Goal: Task Accomplishment & Management: Use online tool/utility

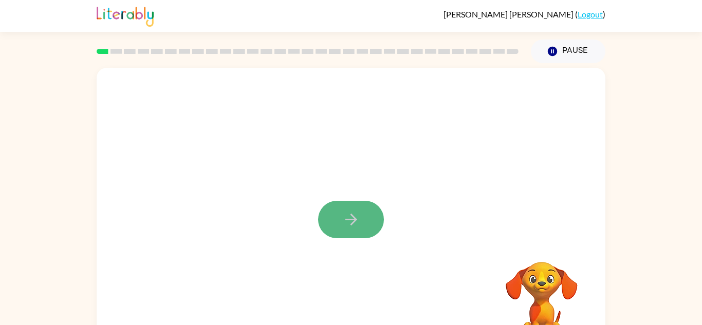
click at [367, 233] on button "button" at bounding box center [351, 219] width 66 height 37
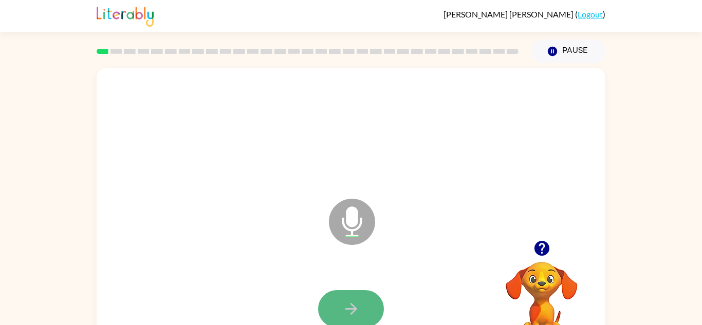
click at [363, 297] on button "button" at bounding box center [351, 308] width 66 height 37
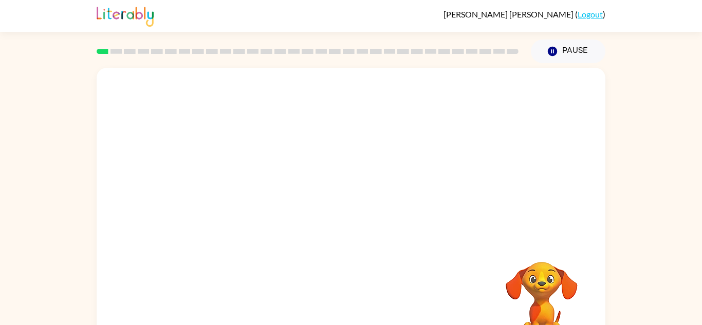
click at [363, 300] on div "Your browser must support playing .mp4 files to use Literably. Please try using…" at bounding box center [351, 214] width 508 height 293
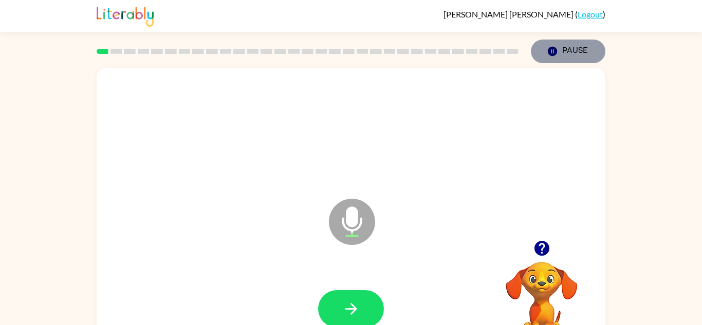
click at [556, 42] on button "Pause Pause" at bounding box center [568, 52] width 74 height 24
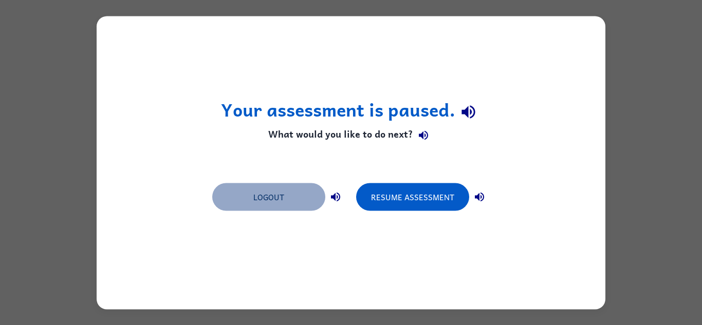
click at [262, 194] on button "Logout" at bounding box center [268, 197] width 113 height 28
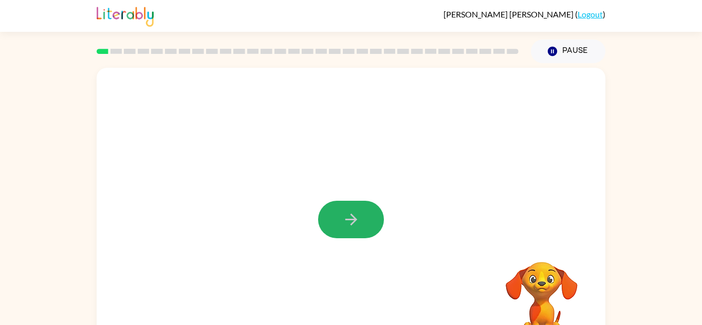
click at [356, 235] on button "button" at bounding box center [351, 219] width 66 height 37
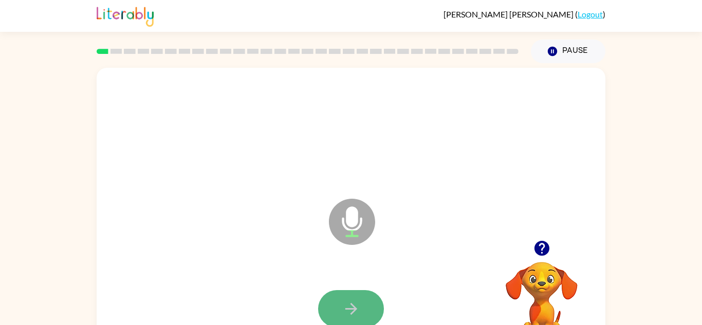
click at [351, 308] on icon "button" at bounding box center [351, 309] width 18 height 18
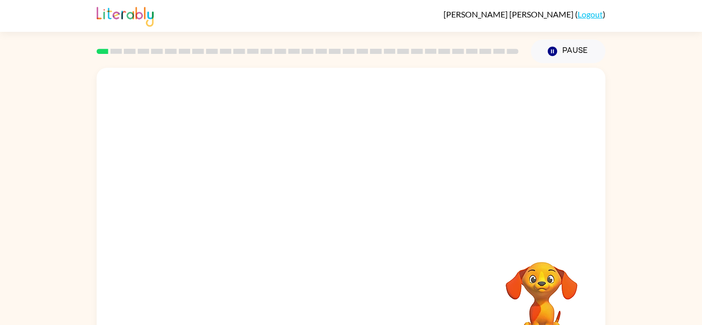
scroll to position [36, 0]
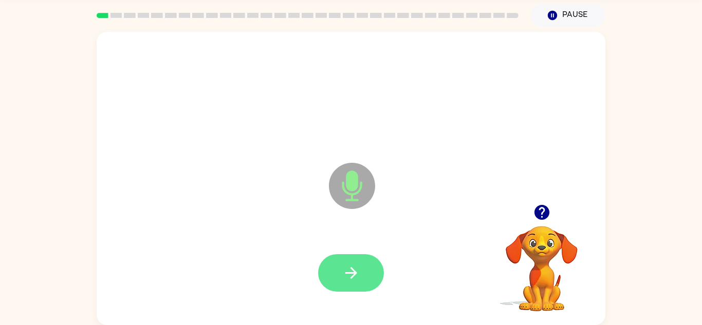
click at [372, 281] on button "button" at bounding box center [351, 272] width 66 height 37
click at [361, 277] on button "button" at bounding box center [351, 272] width 66 height 37
click at [356, 262] on button "button" at bounding box center [351, 272] width 66 height 37
click at [356, 262] on div at bounding box center [351, 273] width 488 height 84
click at [365, 273] on button "button" at bounding box center [351, 272] width 66 height 37
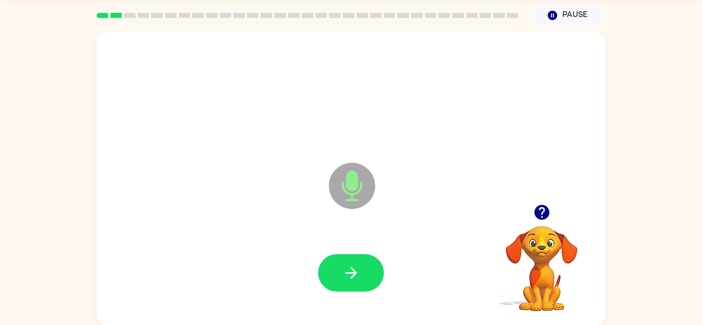
click at [365, 273] on button "button" at bounding box center [351, 272] width 66 height 37
click at [364, 272] on button "button" at bounding box center [351, 272] width 66 height 37
click at [365, 274] on button "button" at bounding box center [351, 272] width 66 height 37
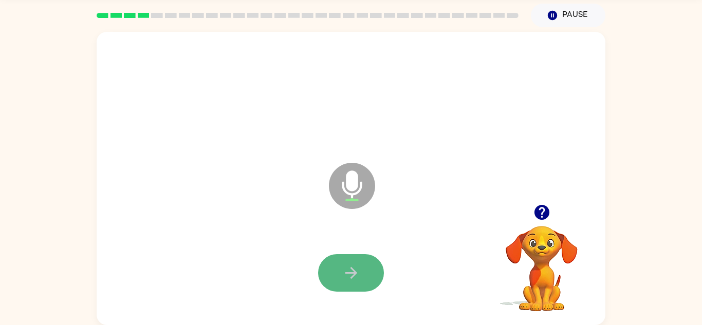
click at [365, 274] on button "button" at bounding box center [351, 272] width 66 height 37
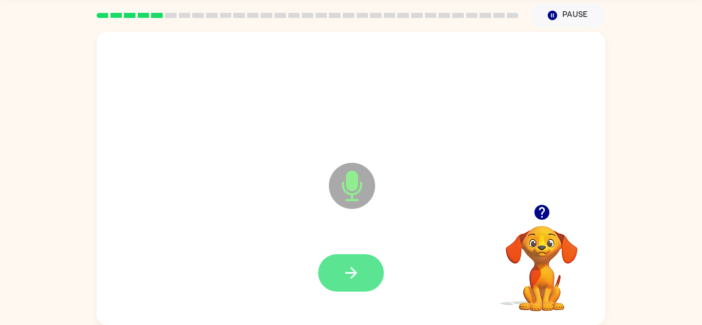
click at [365, 273] on button "button" at bounding box center [351, 272] width 66 height 37
click at [367, 275] on button "button" at bounding box center [351, 272] width 66 height 37
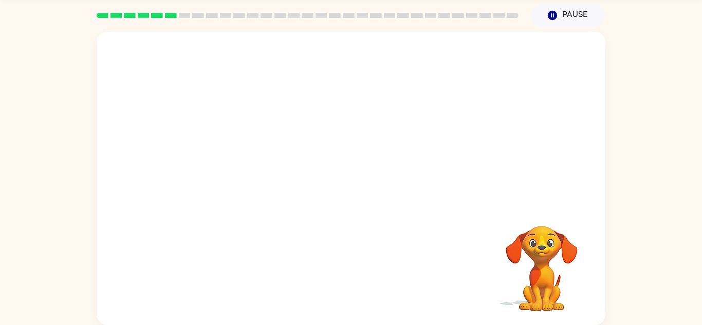
click at [368, 274] on div at bounding box center [351, 273] width 488 height 84
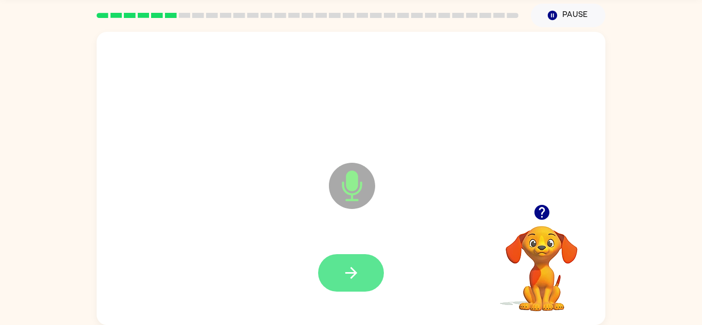
click at [368, 272] on button "button" at bounding box center [351, 272] width 66 height 37
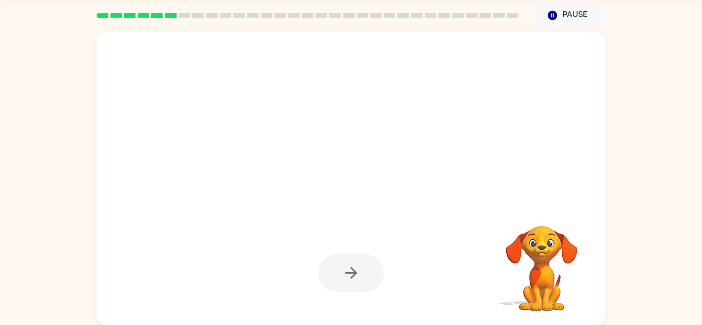
click at [368, 272] on div at bounding box center [351, 272] width 66 height 37
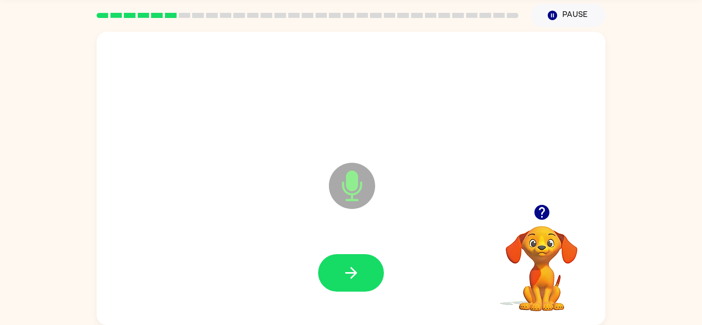
click at [368, 272] on button "button" at bounding box center [351, 272] width 66 height 37
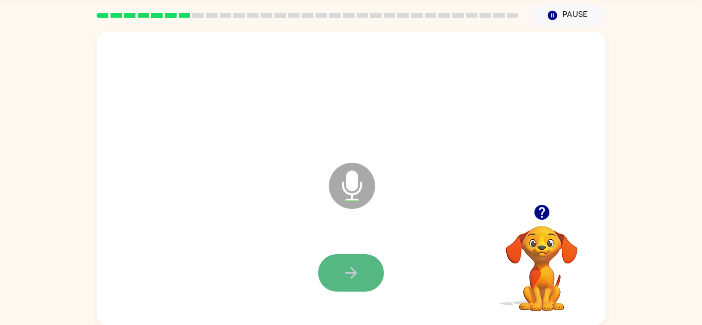
click at [360, 263] on button "button" at bounding box center [351, 272] width 66 height 37
click at [334, 281] on button "button" at bounding box center [351, 272] width 66 height 37
click at [549, 239] on video "Your browser must support playing .mp4 files to use Literably. Please try using…" at bounding box center [541, 261] width 103 height 103
click at [541, 213] on icon "button" at bounding box center [542, 212] width 18 height 18
click at [364, 269] on button "button" at bounding box center [351, 272] width 66 height 37
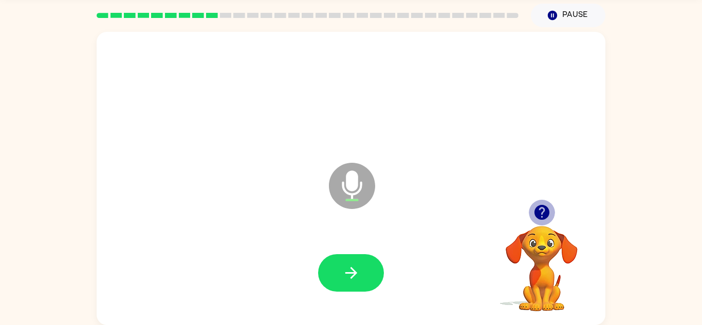
click at [545, 214] on icon "button" at bounding box center [541, 212] width 15 height 15
click at [545, 214] on video "Your browser must support playing .mp4 files to use Literably. Please try using…" at bounding box center [541, 261] width 103 height 103
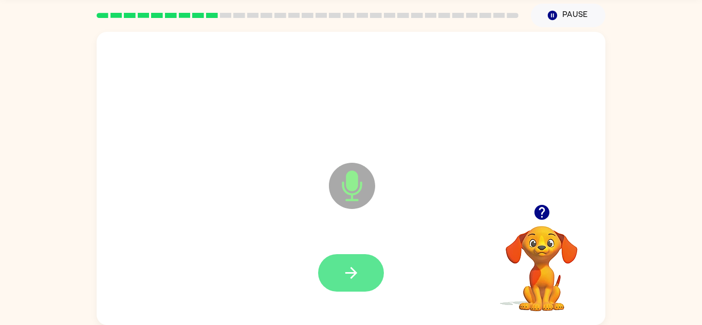
click at [340, 254] on button "button" at bounding box center [351, 272] width 66 height 37
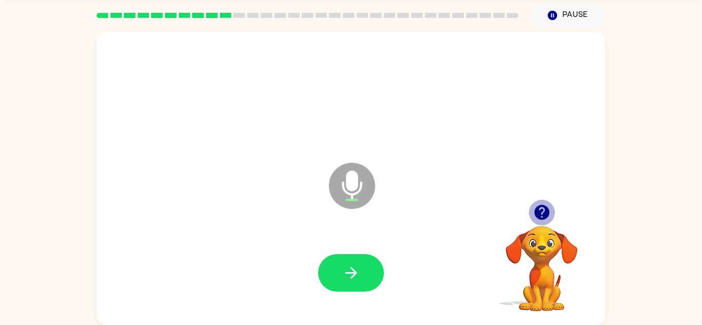
click at [537, 219] on icon "button" at bounding box center [542, 212] width 18 height 18
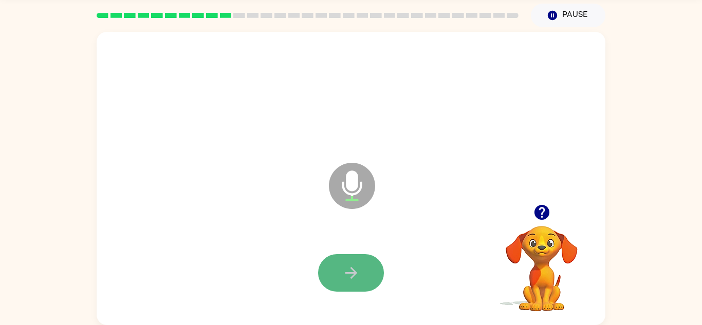
click at [338, 270] on button "button" at bounding box center [351, 272] width 66 height 37
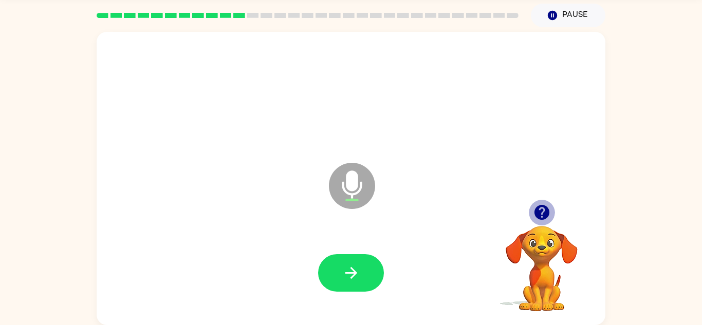
click at [542, 206] on icon "button" at bounding box center [541, 212] width 15 height 15
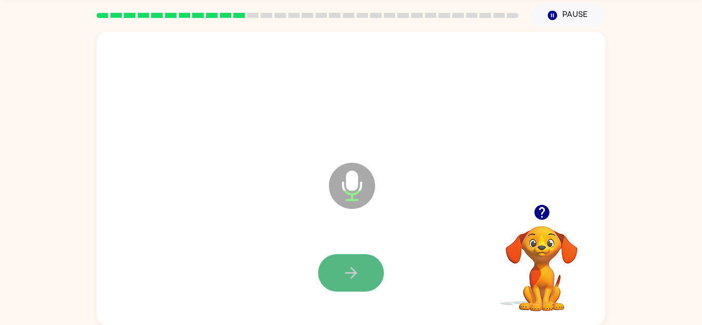
click at [366, 273] on button "button" at bounding box center [351, 272] width 66 height 37
click at [349, 265] on icon "button" at bounding box center [351, 273] width 18 height 18
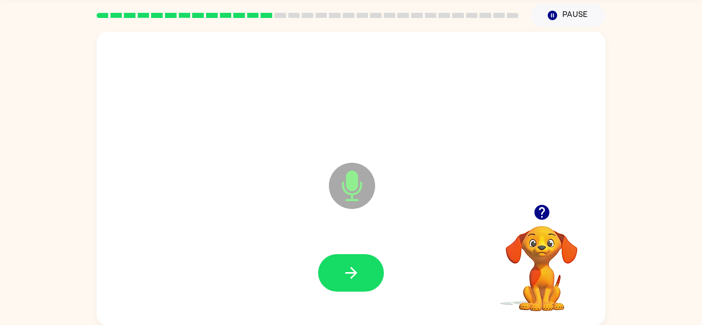
click at [465, 248] on div at bounding box center [351, 273] width 488 height 84
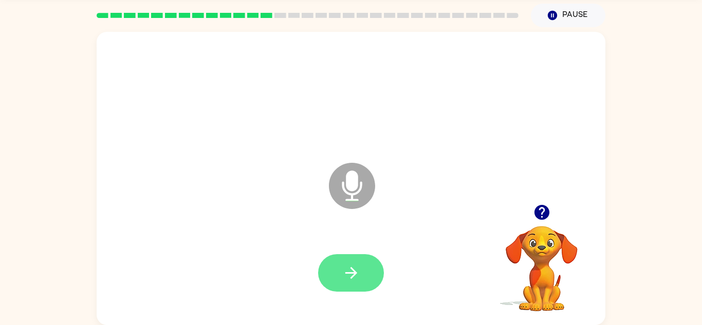
click at [353, 278] on icon "button" at bounding box center [351, 273] width 18 height 18
click at [355, 268] on icon "button" at bounding box center [351, 273] width 18 height 18
click at [373, 269] on button "button" at bounding box center [351, 272] width 66 height 37
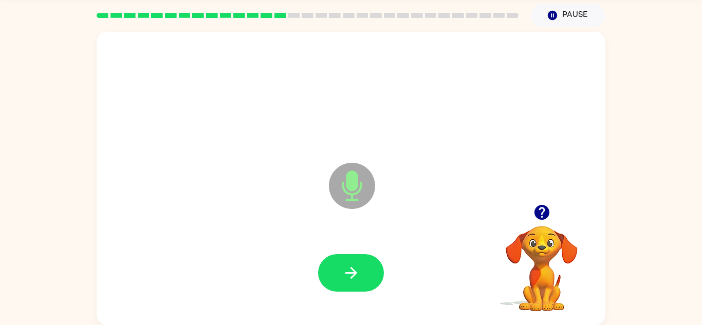
click at [373, 269] on button "button" at bounding box center [351, 272] width 66 height 37
click at [347, 272] on icon "button" at bounding box center [351, 273] width 18 height 18
click at [345, 276] on icon "button" at bounding box center [351, 273] width 18 height 18
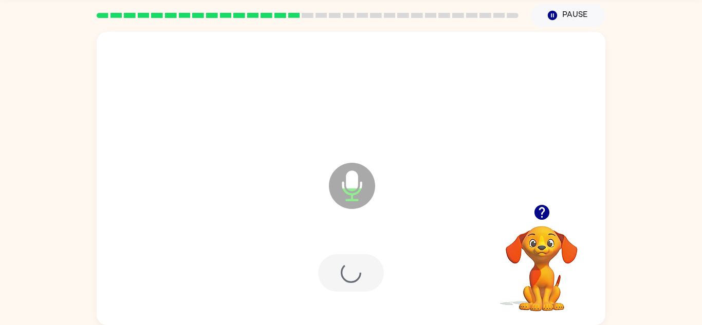
click at [346, 277] on div at bounding box center [351, 272] width 66 height 37
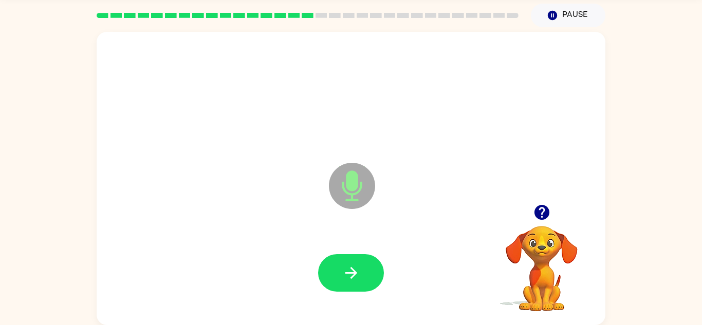
click at [346, 277] on icon "button" at bounding box center [351, 273] width 18 height 18
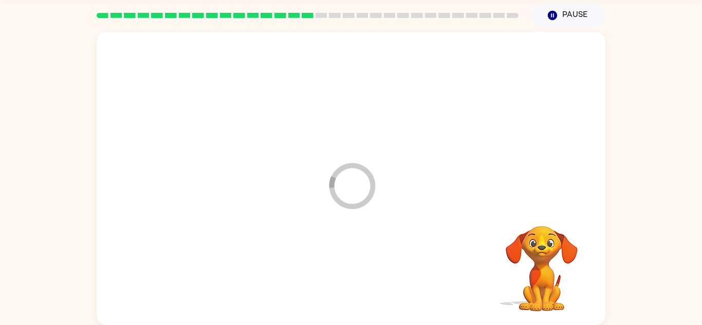
click at [346, 277] on div at bounding box center [351, 273] width 488 height 84
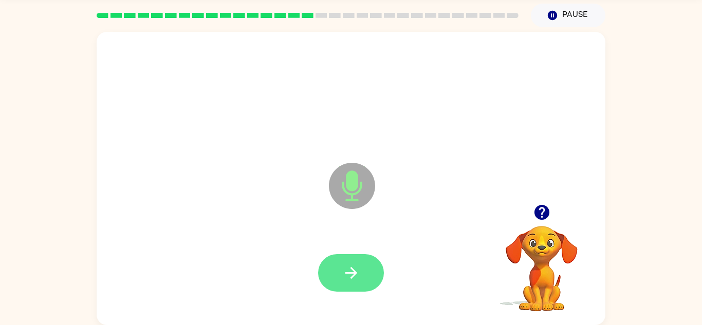
click at [337, 259] on button "button" at bounding box center [351, 272] width 66 height 37
click at [345, 266] on icon "button" at bounding box center [351, 273] width 18 height 18
click at [347, 273] on icon "button" at bounding box center [351, 273] width 12 height 12
click at [356, 262] on button "button" at bounding box center [351, 272] width 66 height 37
click at [371, 271] on button "button" at bounding box center [351, 272] width 66 height 37
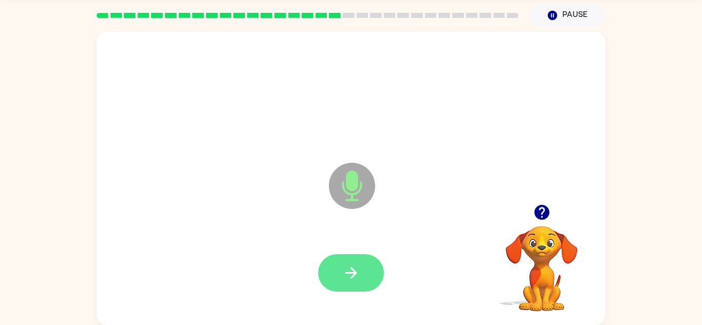
click at [361, 279] on button "button" at bounding box center [351, 272] width 66 height 37
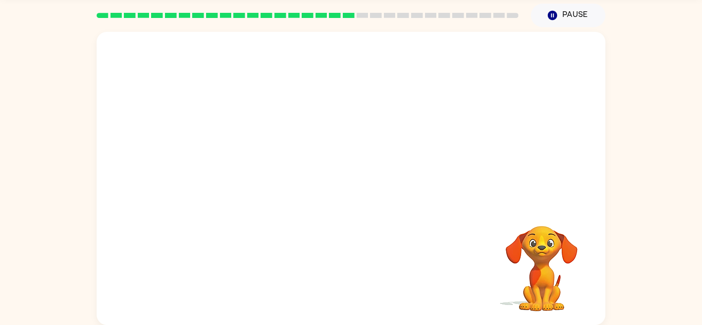
click at [361, 279] on div "Your browser must support playing .mp4 files to use Literably. Please try using…" at bounding box center [351, 178] width 508 height 293
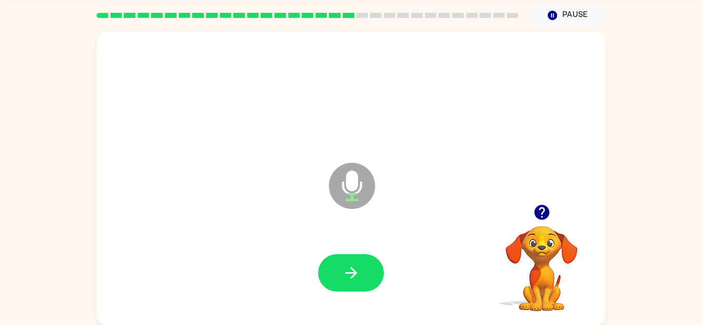
click at [538, 212] on icon "button" at bounding box center [541, 212] width 15 height 15
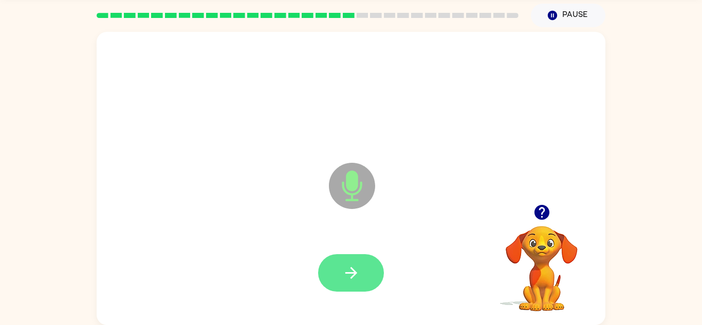
click at [344, 282] on button "button" at bounding box center [351, 272] width 66 height 37
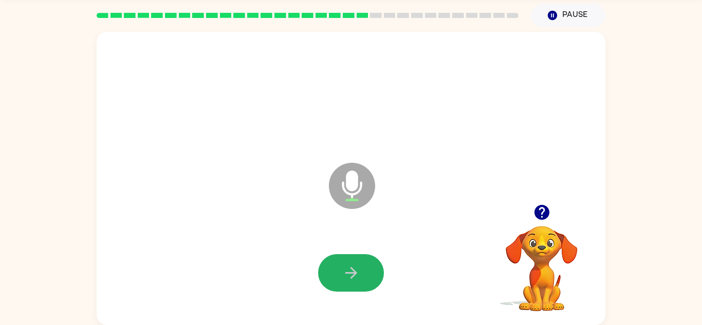
click at [344, 282] on button "button" at bounding box center [351, 272] width 66 height 37
click at [545, 212] on icon "button" at bounding box center [541, 212] width 15 height 15
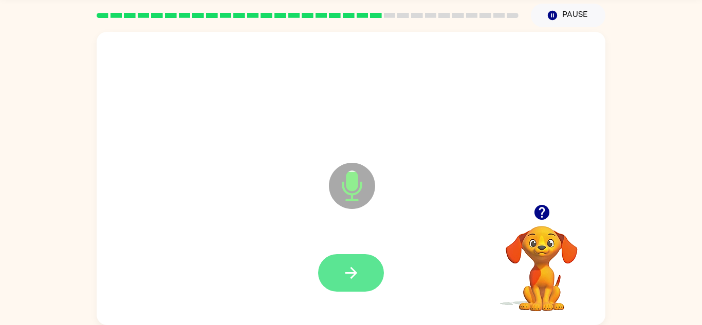
click at [361, 271] on button "button" at bounding box center [351, 272] width 66 height 37
click at [359, 271] on icon "button" at bounding box center [351, 273] width 18 height 18
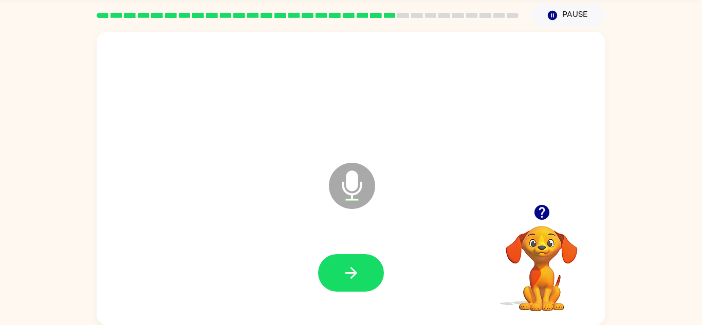
click at [384, 270] on div at bounding box center [351, 273] width 488 height 84
click at [383, 270] on button "button" at bounding box center [351, 272] width 66 height 37
click at [344, 256] on button "button" at bounding box center [351, 272] width 66 height 37
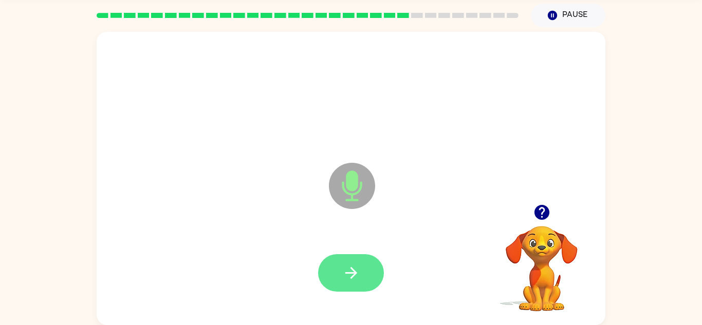
click at [352, 268] on icon "button" at bounding box center [351, 273] width 18 height 18
click at [351, 267] on icon "button" at bounding box center [351, 273] width 18 height 18
click at [352, 267] on icon "button" at bounding box center [351, 273] width 18 height 18
click at [352, 268] on icon "button" at bounding box center [351, 273] width 18 height 18
click at [357, 273] on icon "button" at bounding box center [351, 273] width 18 height 18
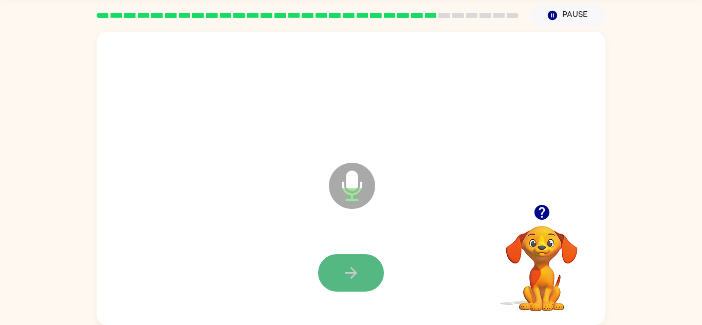
click at [356, 280] on icon "button" at bounding box center [351, 273] width 18 height 18
click at [458, 155] on div "Microphone The Microphone is here when it is your turn to talk" at bounding box center [326, 160] width 439 height 37
click at [539, 215] on icon "button" at bounding box center [541, 212] width 15 height 15
click at [358, 278] on icon "button" at bounding box center [351, 273] width 18 height 18
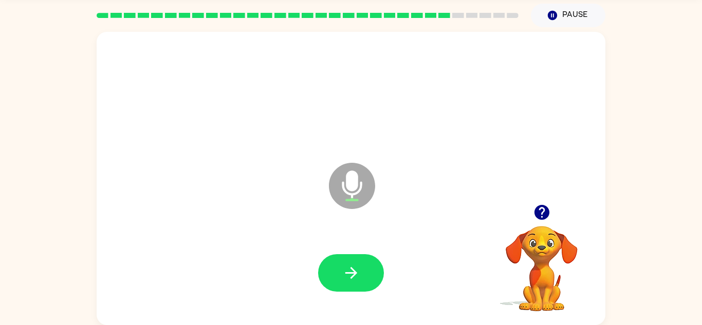
click at [358, 278] on icon "button" at bounding box center [351, 273] width 18 height 18
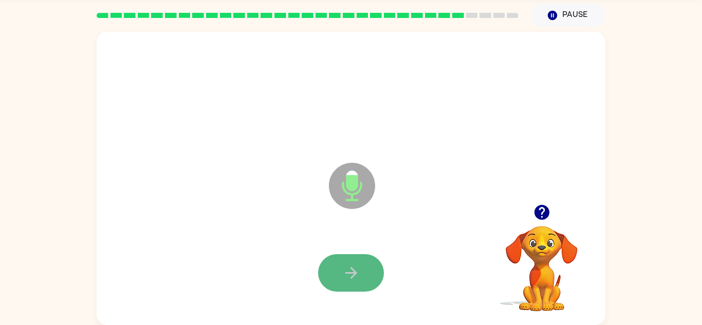
click at [358, 281] on icon "button" at bounding box center [351, 273] width 18 height 18
click at [359, 280] on icon "button" at bounding box center [351, 273] width 18 height 18
click at [358, 273] on icon "button" at bounding box center [351, 273] width 18 height 18
click at [359, 271] on icon "button" at bounding box center [351, 273] width 18 height 18
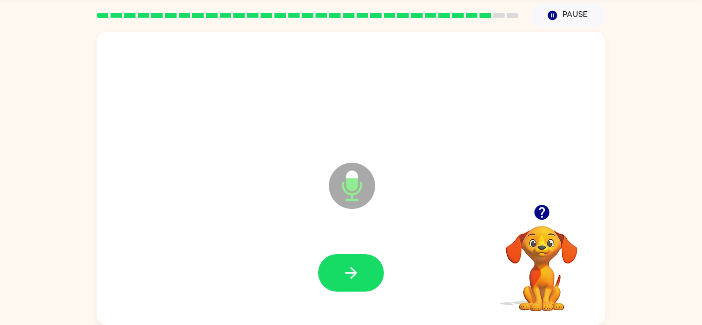
click at [359, 271] on icon "button" at bounding box center [351, 273] width 18 height 18
click at [358, 263] on button "button" at bounding box center [351, 272] width 66 height 37
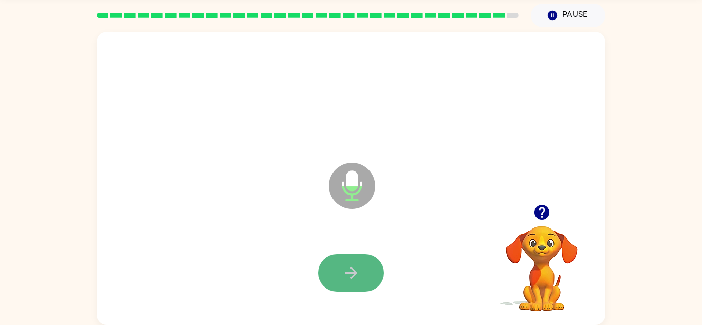
click at [334, 276] on button "button" at bounding box center [351, 272] width 66 height 37
click at [356, 271] on icon "button" at bounding box center [351, 273] width 18 height 18
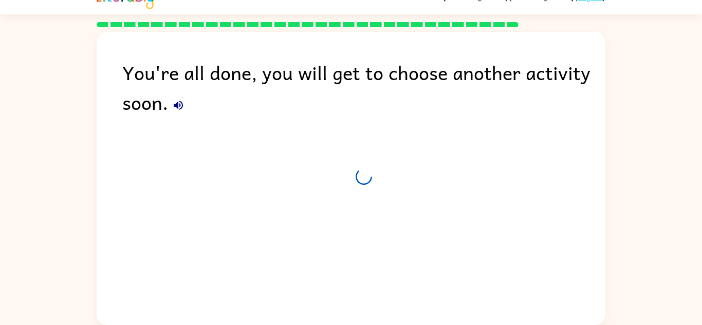
scroll to position [17, 0]
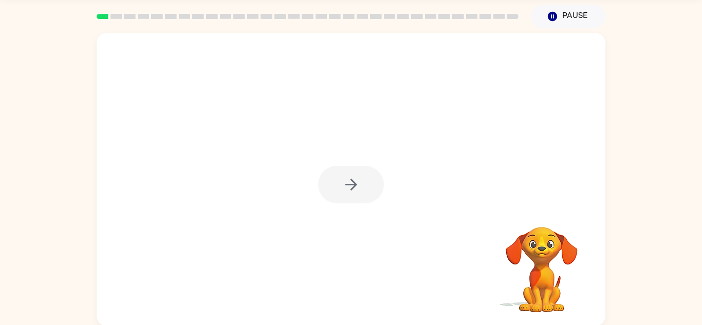
scroll to position [33, 0]
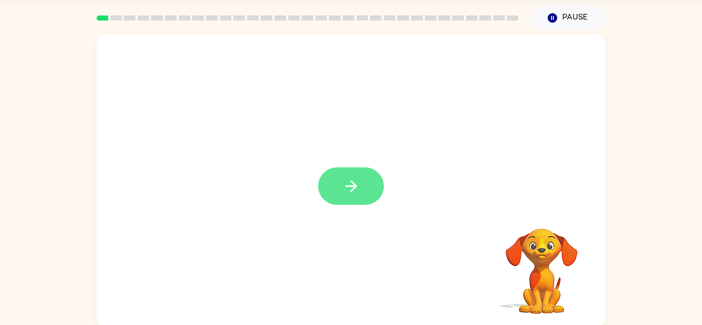
click at [357, 190] on icon "button" at bounding box center [351, 186] width 18 height 18
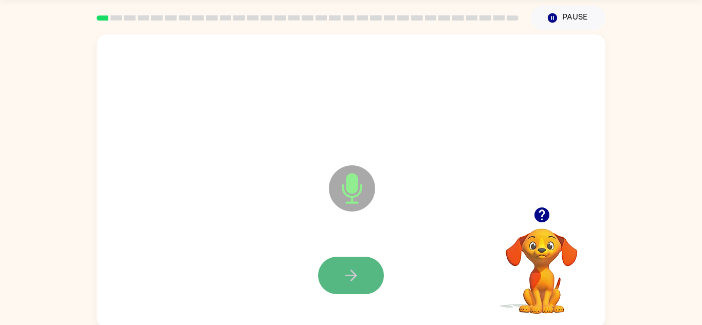
click at [358, 271] on icon "button" at bounding box center [351, 276] width 18 height 18
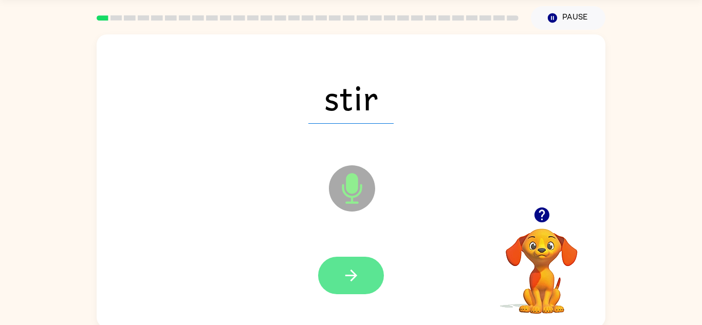
click at [357, 268] on icon "button" at bounding box center [351, 276] width 18 height 18
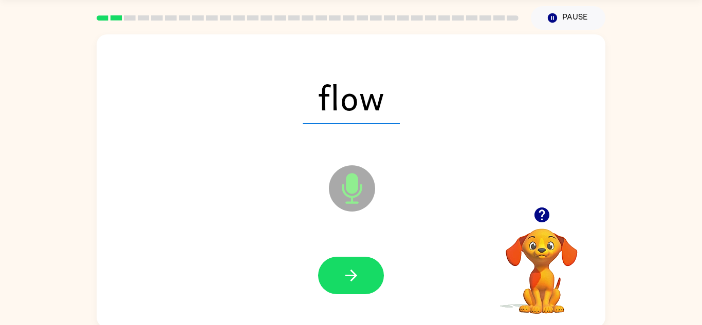
click at [357, 268] on icon "button" at bounding box center [351, 276] width 18 height 18
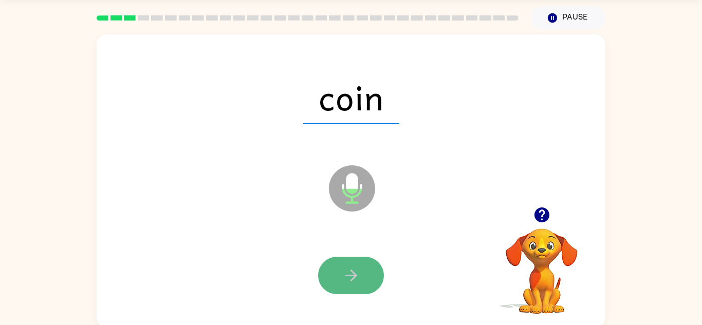
click at [357, 268] on icon "button" at bounding box center [351, 276] width 18 height 18
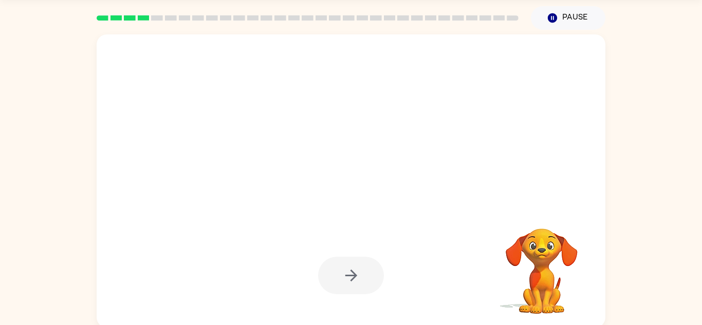
click at [357, 268] on div at bounding box center [351, 275] width 66 height 37
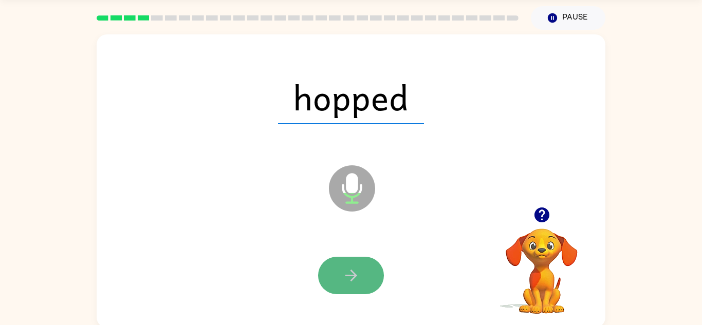
click at [357, 279] on icon "button" at bounding box center [351, 276] width 18 height 18
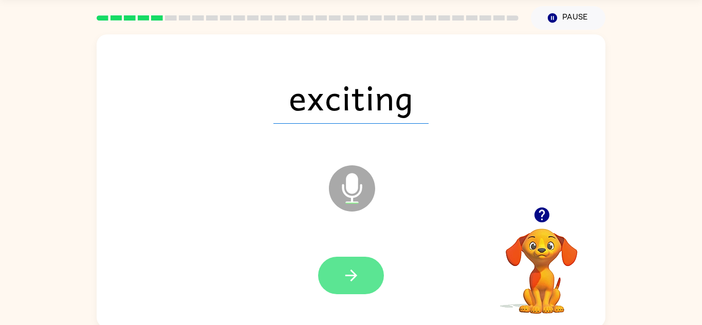
click at [349, 278] on icon "button" at bounding box center [351, 276] width 18 height 18
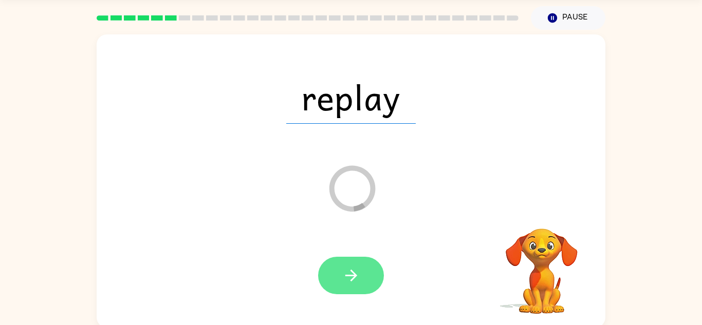
click at [346, 285] on button "button" at bounding box center [351, 275] width 66 height 37
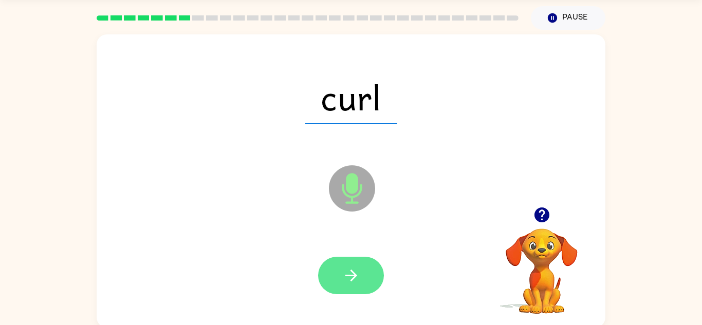
click at [367, 275] on button "button" at bounding box center [351, 275] width 66 height 37
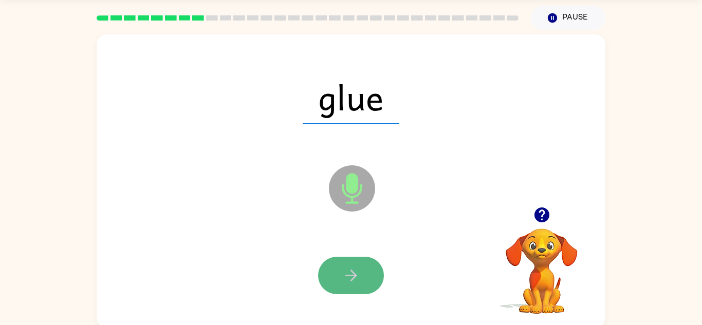
click at [347, 271] on icon "button" at bounding box center [351, 276] width 18 height 18
click at [348, 286] on button "button" at bounding box center [351, 275] width 66 height 37
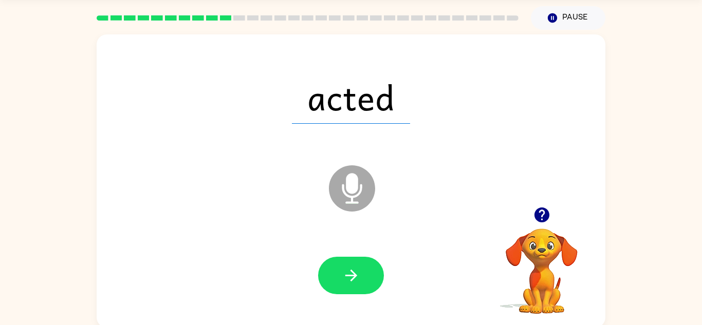
click at [339, 300] on div at bounding box center [351, 276] width 488 height 84
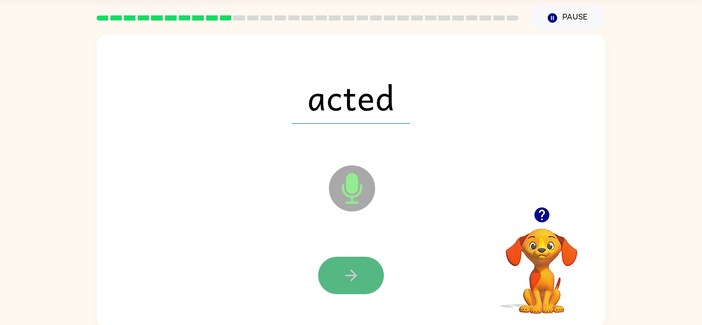
click at [344, 288] on button "button" at bounding box center [351, 275] width 66 height 37
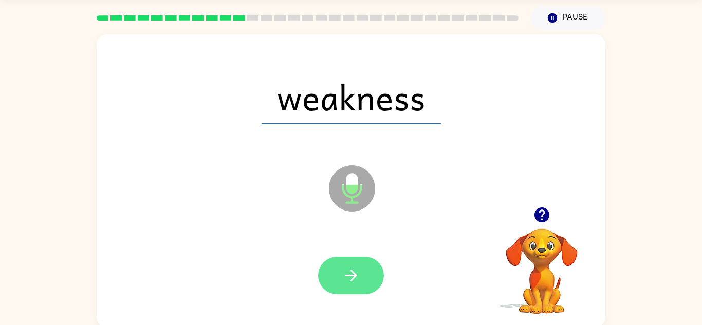
click at [355, 270] on icon "button" at bounding box center [351, 276] width 18 height 18
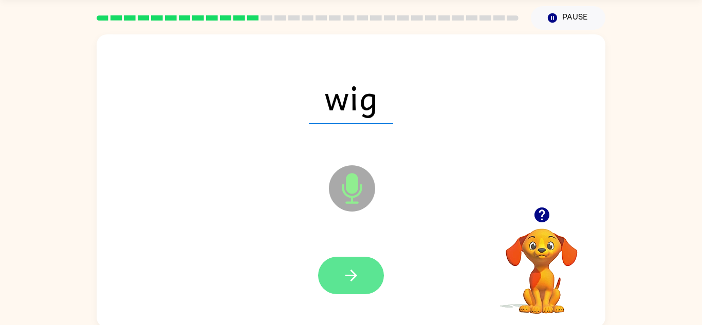
click at [342, 278] on icon "button" at bounding box center [351, 276] width 18 height 18
click at [356, 278] on icon "button" at bounding box center [351, 276] width 18 height 18
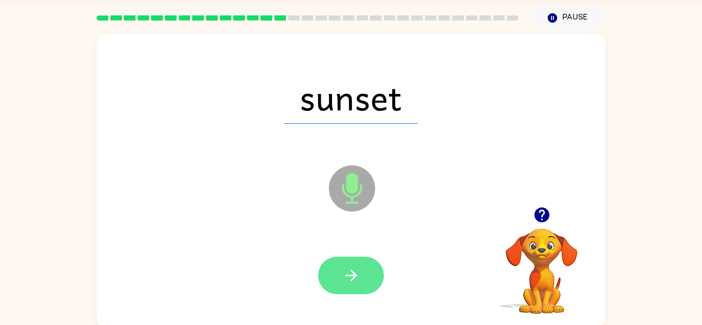
click at [348, 274] on icon "button" at bounding box center [351, 276] width 18 height 18
click at [353, 273] on icon "button" at bounding box center [351, 276] width 12 height 12
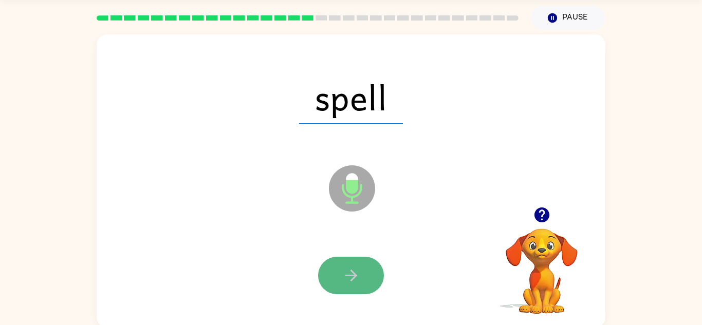
click at [365, 279] on button "button" at bounding box center [351, 275] width 66 height 37
click at [374, 264] on button "button" at bounding box center [351, 275] width 66 height 37
click at [365, 271] on button "button" at bounding box center [351, 275] width 66 height 37
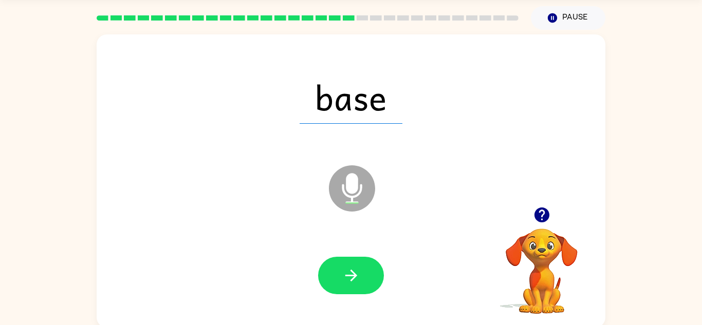
click at [363, 255] on div at bounding box center [351, 276] width 488 height 84
click at [365, 264] on button "button" at bounding box center [351, 275] width 66 height 37
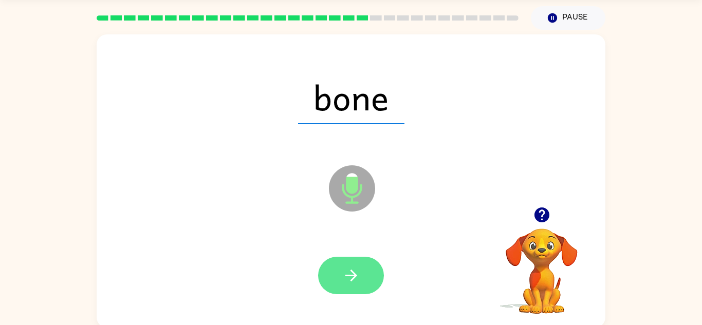
click at [348, 277] on icon "button" at bounding box center [351, 276] width 18 height 18
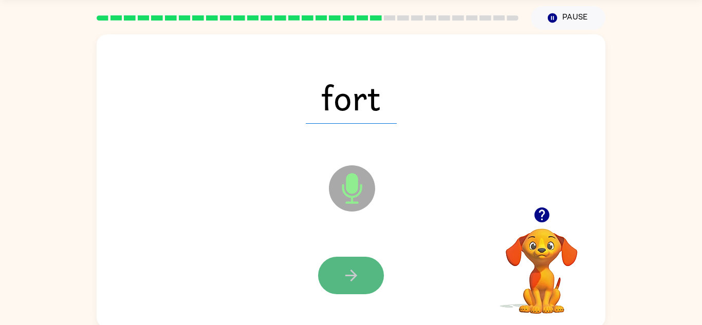
click at [371, 262] on button "button" at bounding box center [351, 275] width 66 height 37
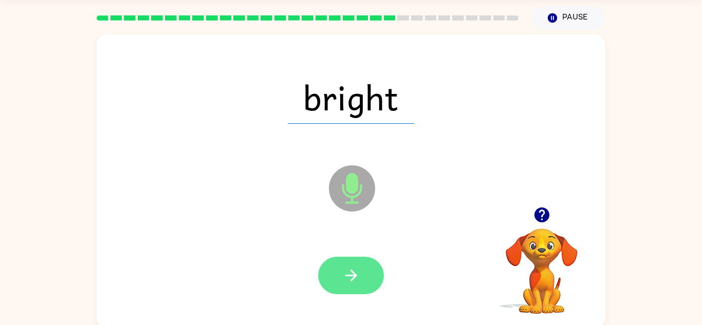
click at [342, 269] on icon "button" at bounding box center [351, 276] width 18 height 18
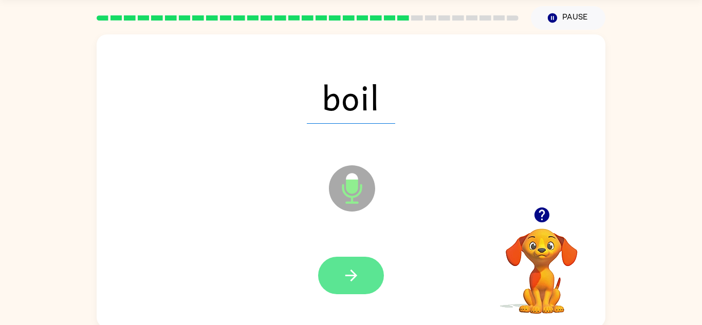
click at [352, 260] on button "button" at bounding box center [351, 275] width 66 height 37
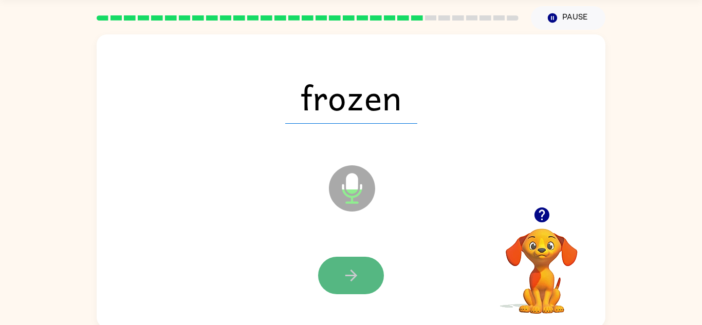
click at [352, 283] on icon "button" at bounding box center [351, 276] width 18 height 18
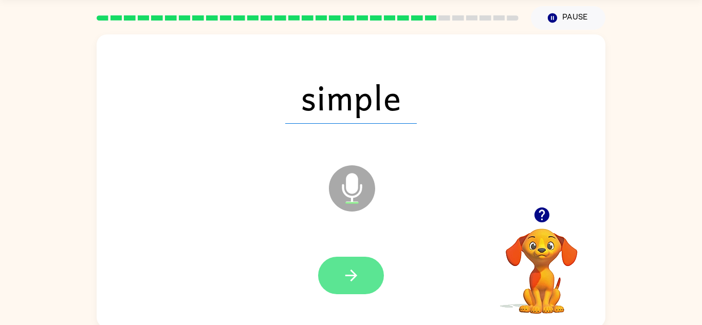
click at [365, 264] on button "button" at bounding box center [351, 275] width 66 height 37
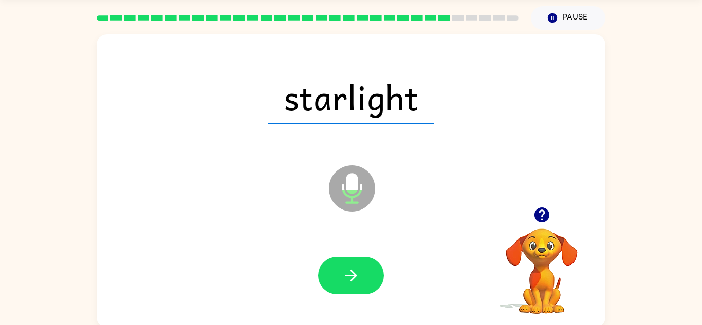
click at [337, 295] on div at bounding box center [351, 276] width 488 height 84
click at [346, 280] on icon "button" at bounding box center [351, 276] width 18 height 18
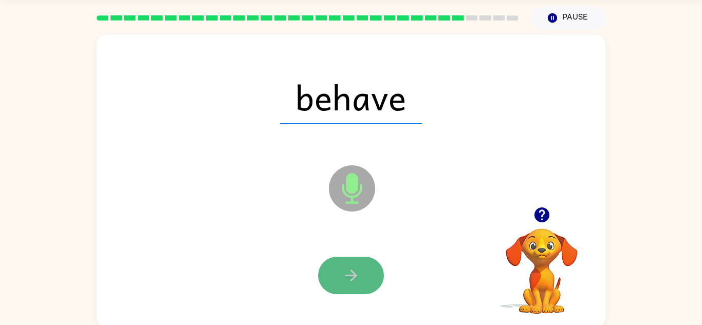
click at [353, 267] on icon "button" at bounding box center [351, 276] width 18 height 18
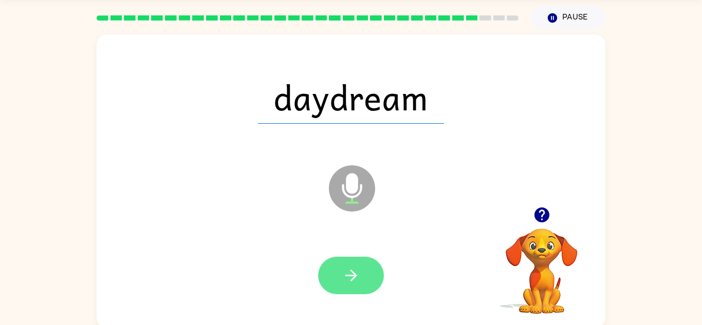
click at [356, 272] on icon "button" at bounding box center [351, 276] width 18 height 18
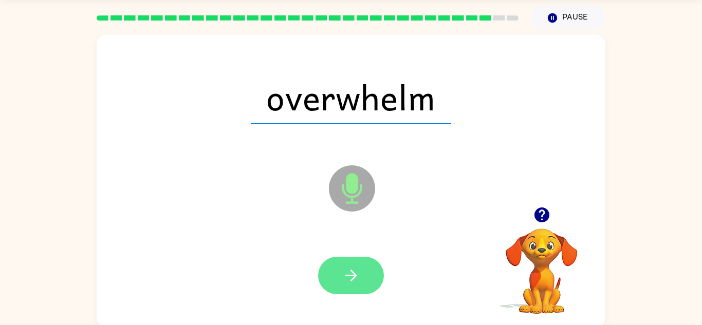
click at [343, 280] on icon "button" at bounding box center [351, 276] width 18 height 18
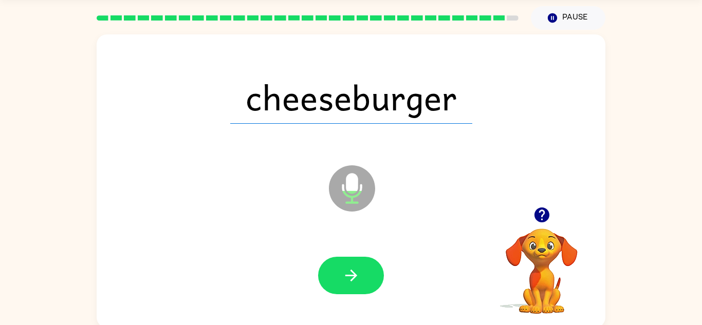
click at [362, 299] on div at bounding box center [351, 276] width 488 height 84
click at [348, 258] on button "button" at bounding box center [351, 275] width 66 height 37
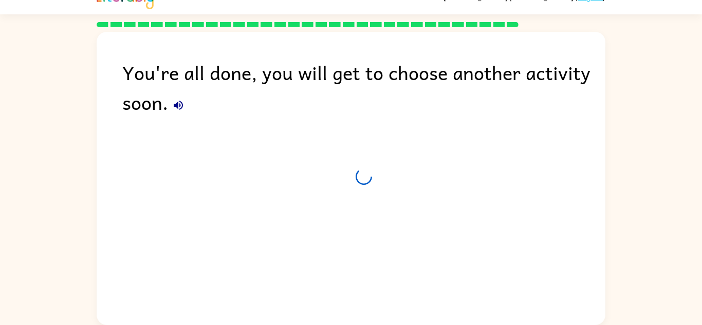
scroll to position [17, 0]
